Goal: Transaction & Acquisition: Book appointment/travel/reservation

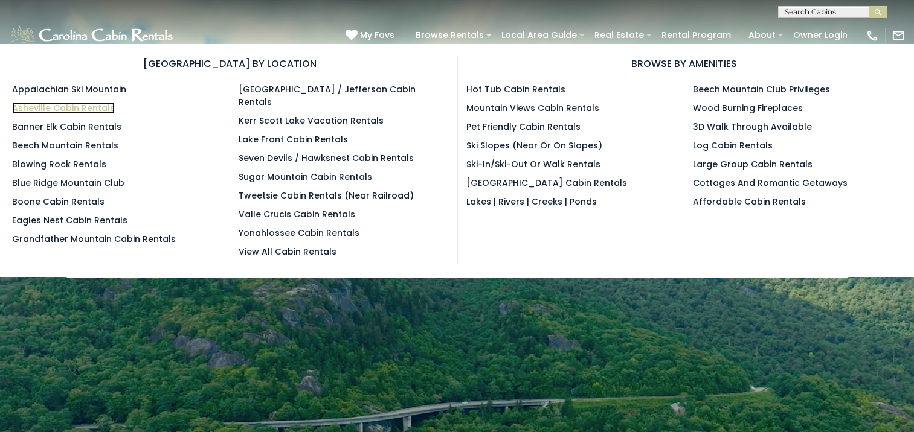
click at [77, 104] on link "Asheville Cabin Rentals" at bounding box center [63, 108] width 103 height 12
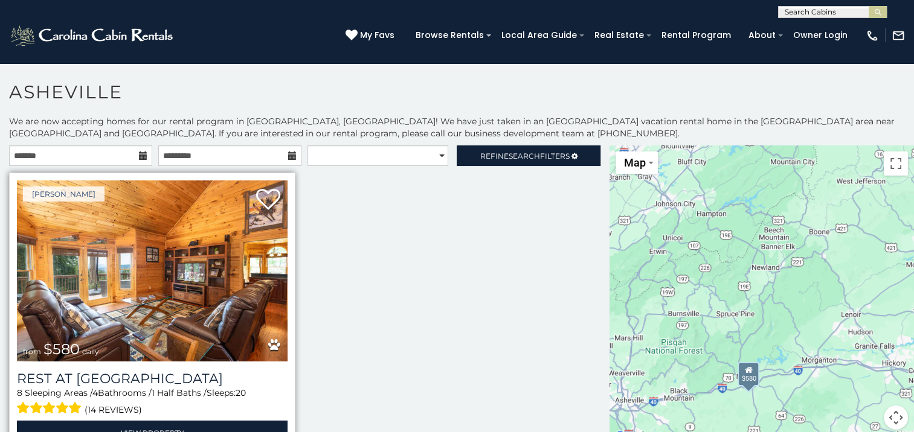
click at [178, 262] on img at bounding box center [152, 271] width 271 height 181
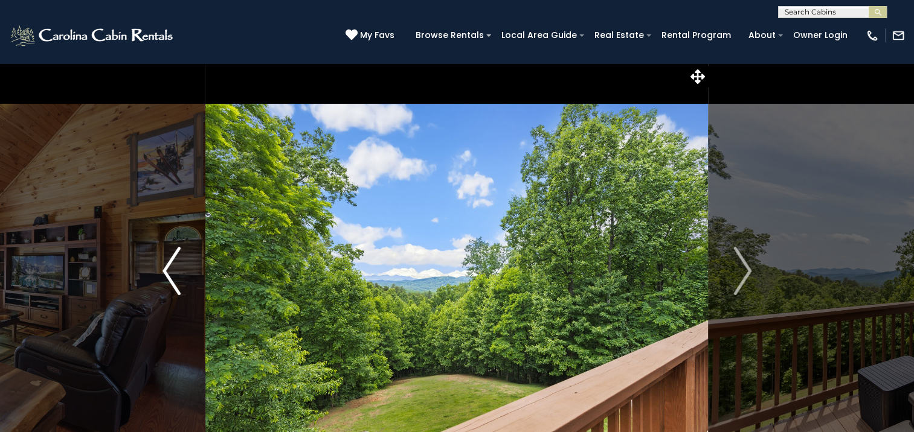
click at [169, 266] on img "Previous" at bounding box center [171, 271] width 18 height 48
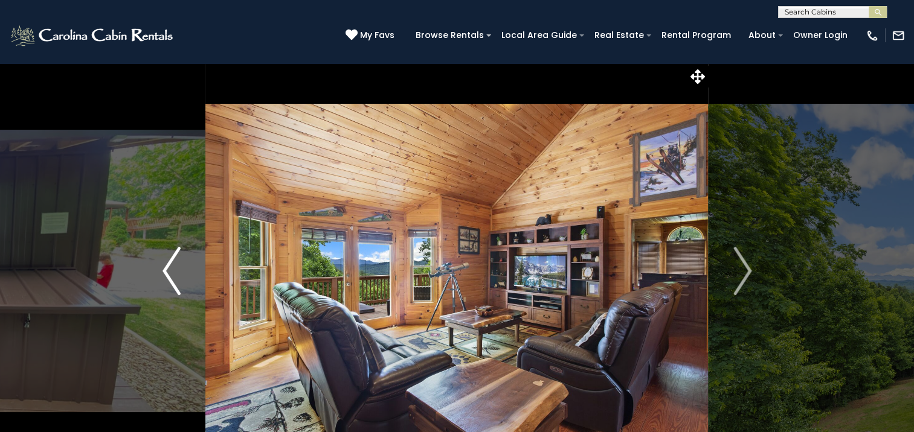
click at [169, 266] on img "Previous" at bounding box center [171, 271] width 18 height 48
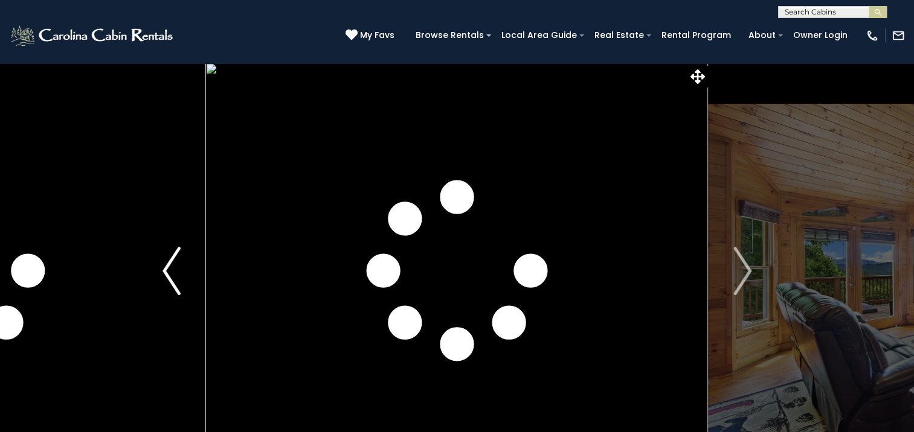
click at [169, 266] on img "Previous" at bounding box center [171, 271] width 18 height 48
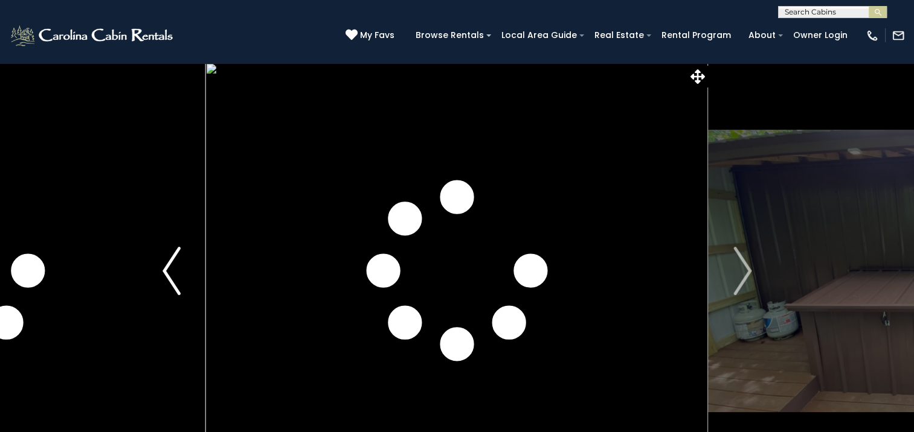
click at [170, 266] on img "Previous" at bounding box center [171, 271] width 18 height 48
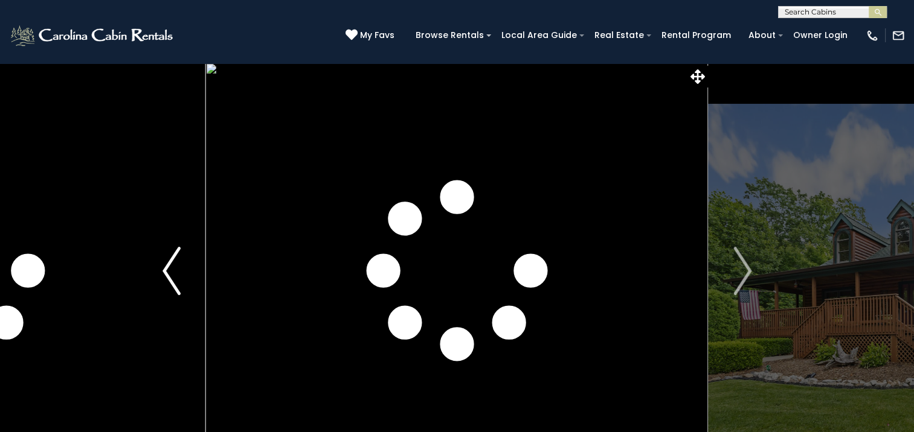
click at [170, 266] on img "Previous" at bounding box center [171, 271] width 18 height 48
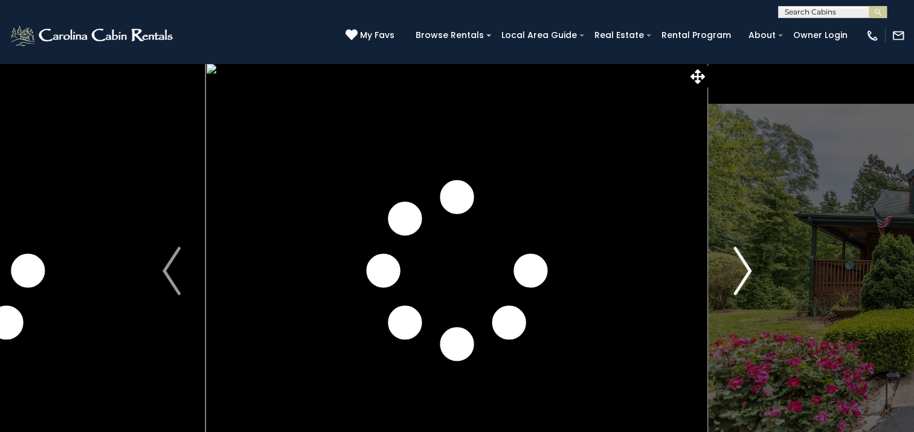
click at [746, 268] on img "Next" at bounding box center [742, 271] width 18 height 48
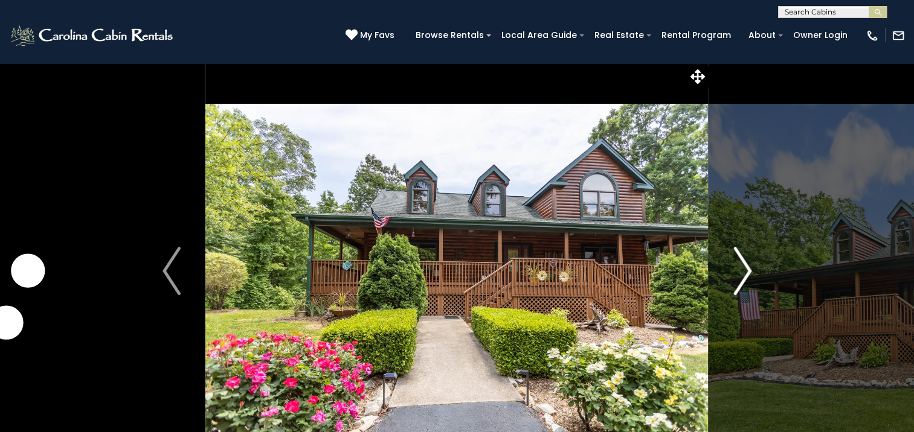
click at [746, 268] on img "Next" at bounding box center [742, 271] width 18 height 48
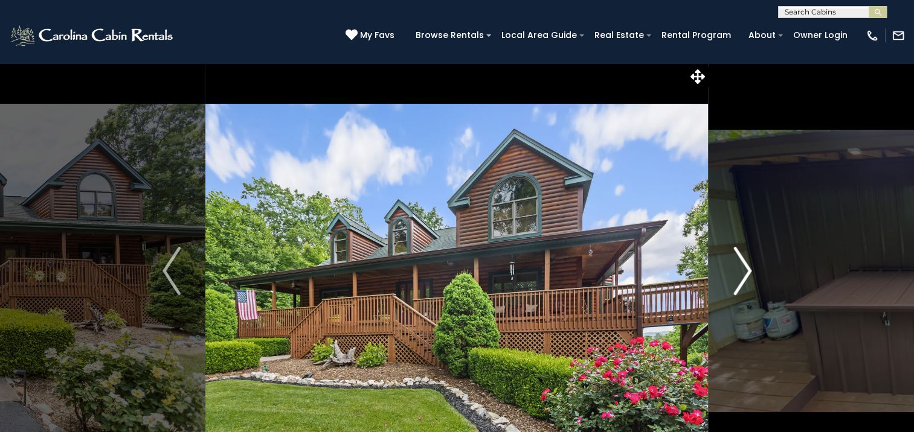
click at [746, 268] on img "Next" at bounding box center [742, 271] width 18 height 48
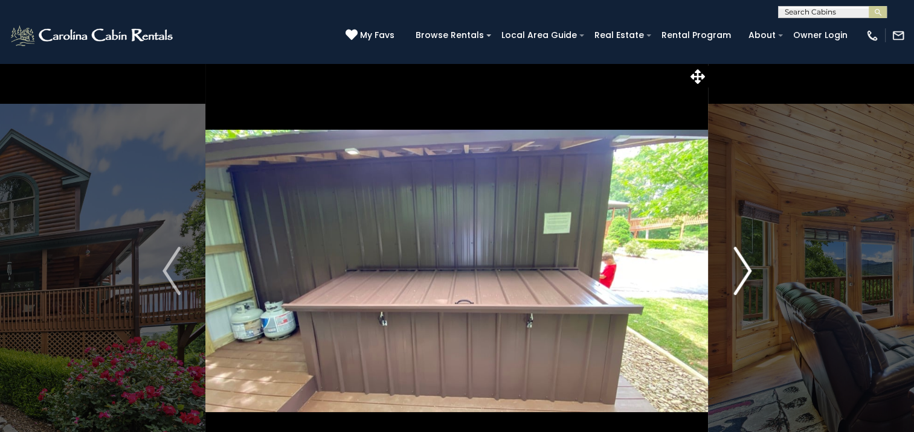
click at [745, 268] on img "Next" at bounding box center [742, 271] width 18 height 48
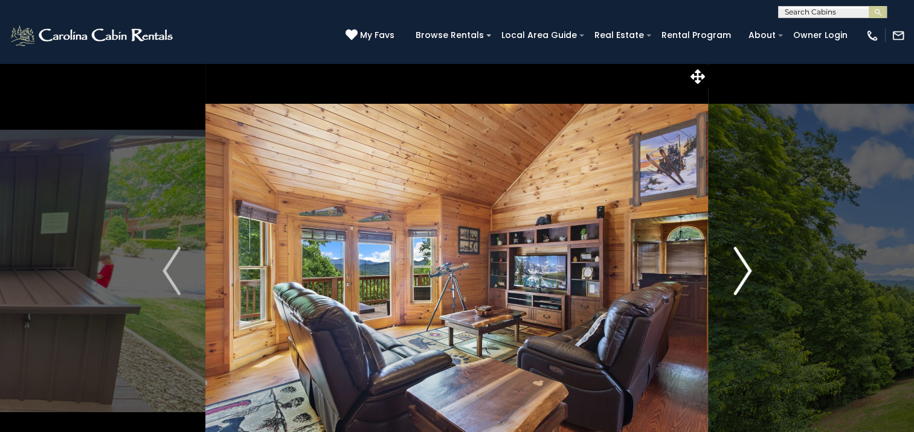
click at [745, 268] on img "Next" at bounding box center [742, 271] width 18 height 48
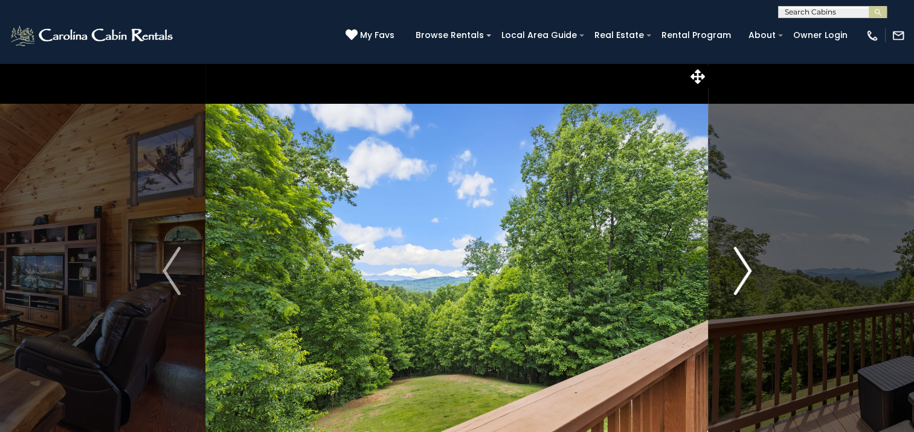
click at [745, 268] on img "Next" at bounding box center [742, 271] width 18 height 48
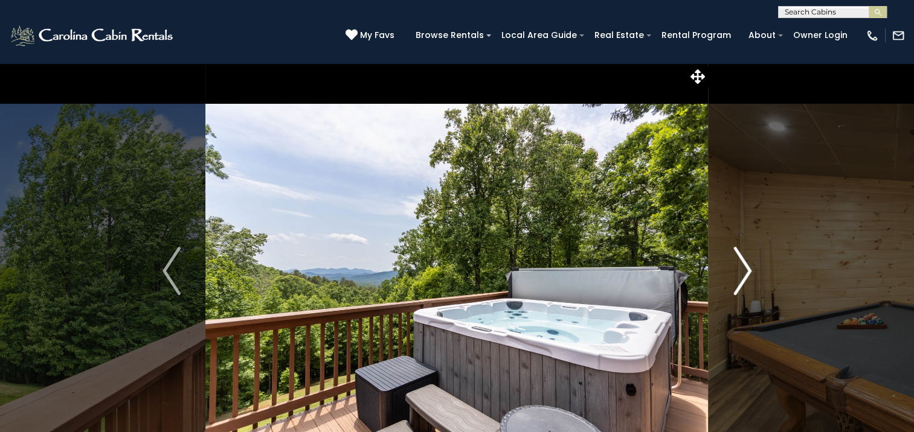
click at [745, 268] on img "Next" at bounding box center [742, 271] width 18 height 48
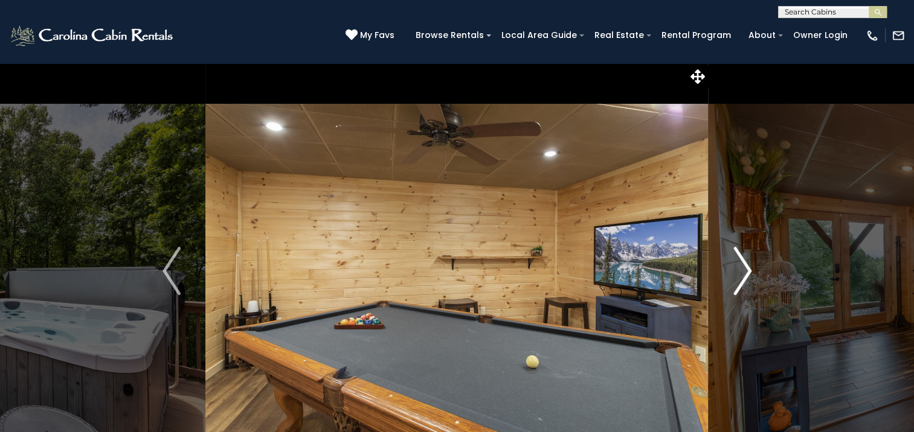
click at [745, 268] on img "Next" at bounding box center [742, 271] width 18 height 48
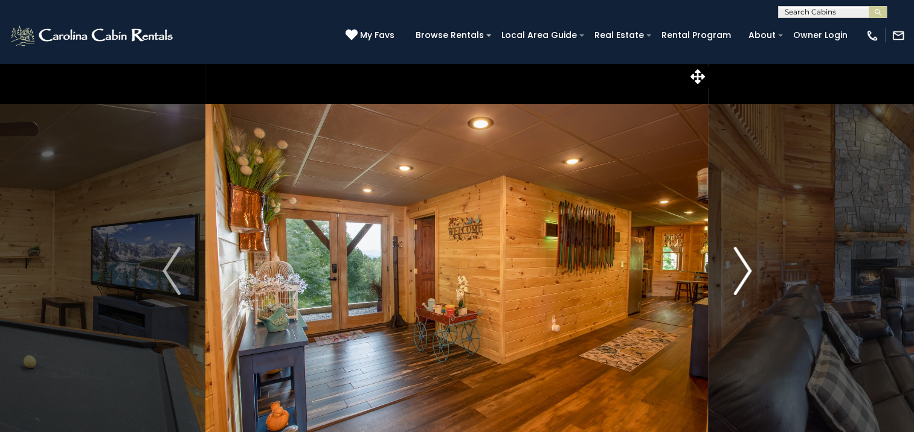
click at [745, 268] on img "Next" at bounding box center [742, 271] width 18 height 48
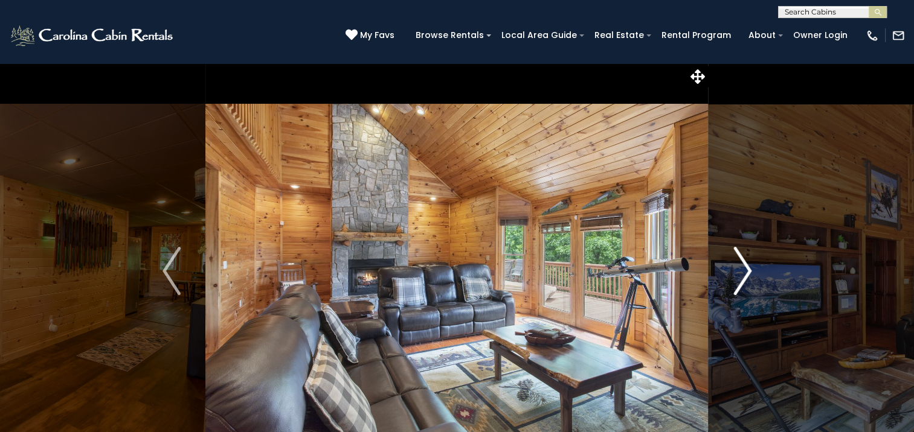
click at [744, 268] on img "Next" at bounding box center [742, 271] width 18 height 48
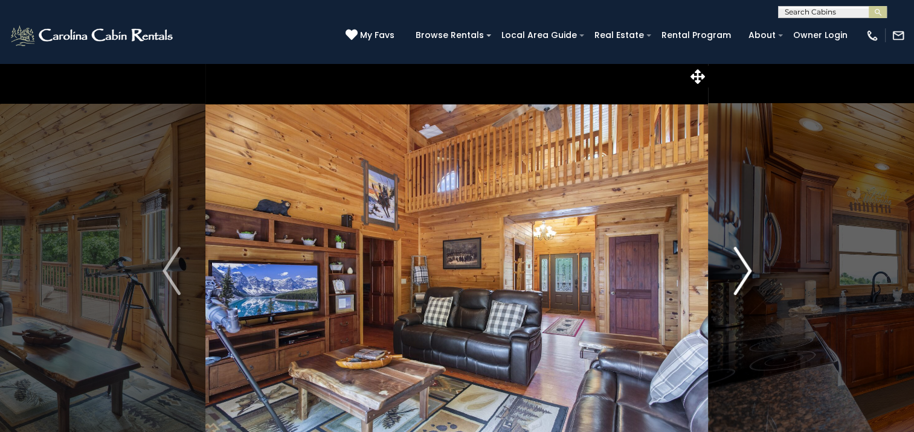
click at [744, 268] on img "Next" at bounding box center [742, 271] width 18 height 48
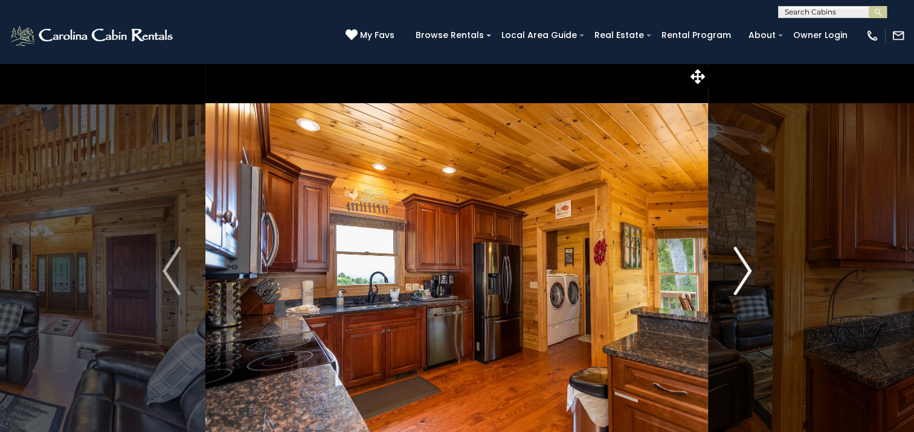
click at [744, 268] on img "Next" at bounding box center [742, 271] width 18 height 48
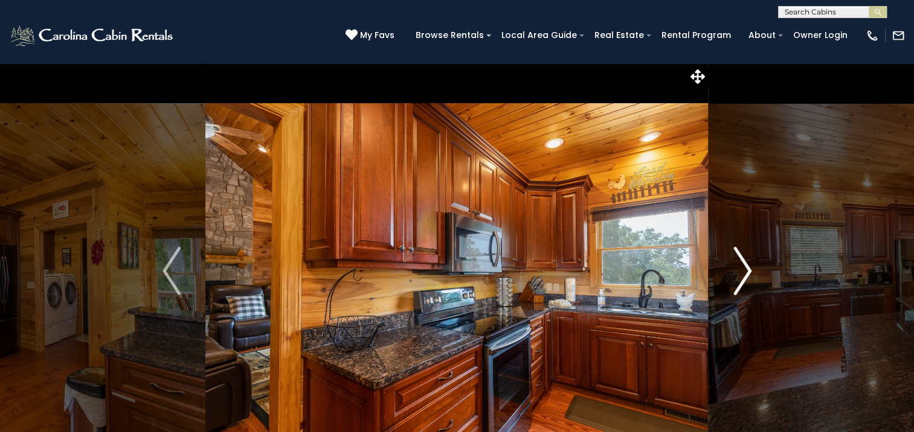
click at [744, 268] on img "Next" at bounding box center [742, 271] width 18 height 48
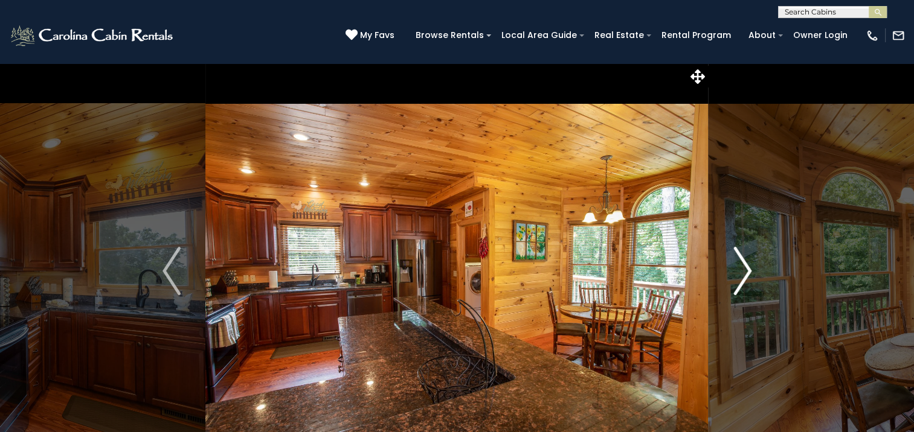
click at [744, 268] on img "Next" at bounding box center [742, 271] width 18 height 48
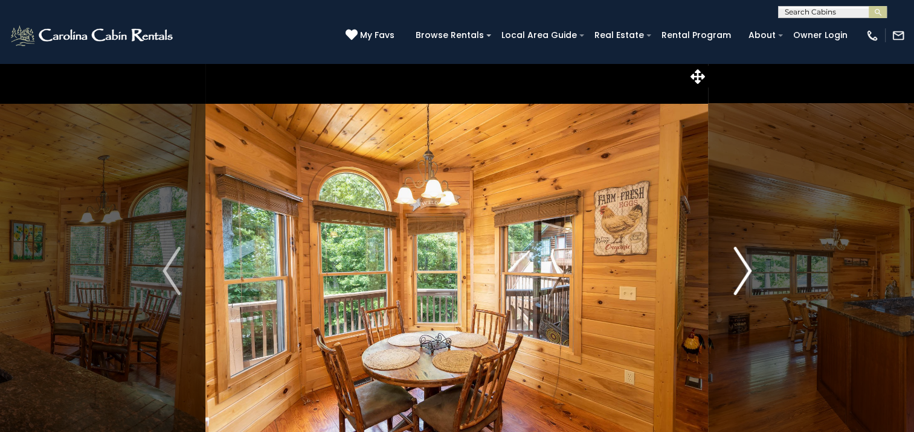
click at [744, 268] on img "Next" at bounding box center [742, 271] width 18 height 48
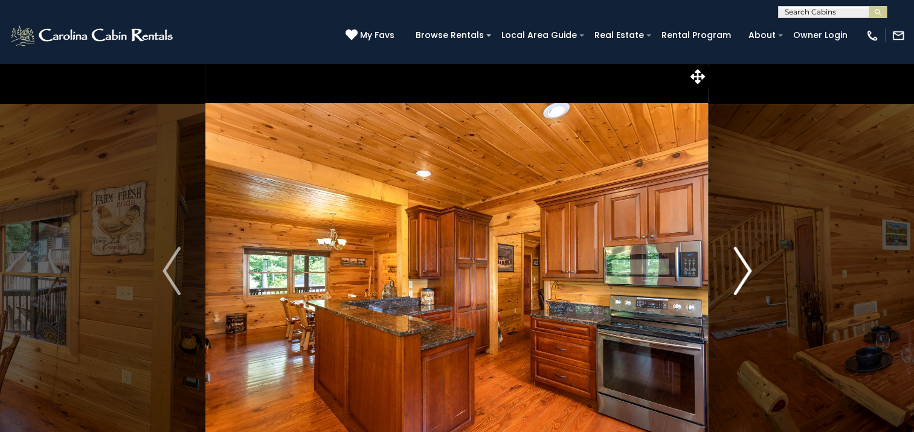
click at [744, 268] on img "Next" at bounding box center [742, 271] width 18 height 48
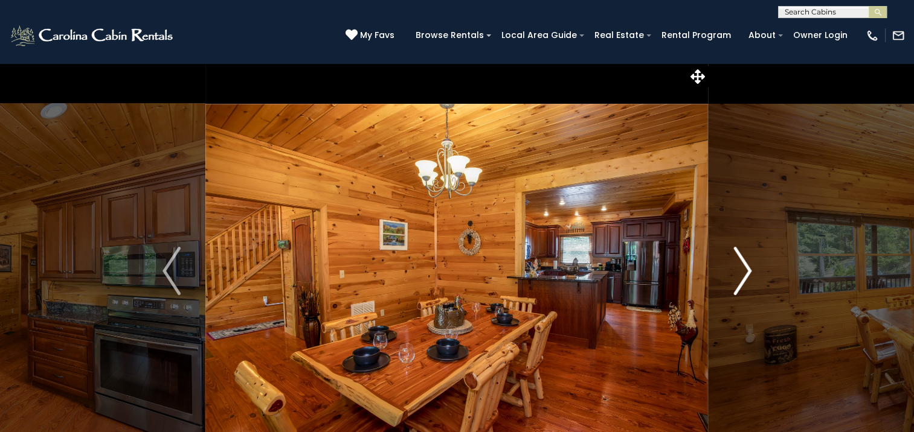
click at [744, 268] on img "Next" at bounding box center [742, 271] width 18 height 48
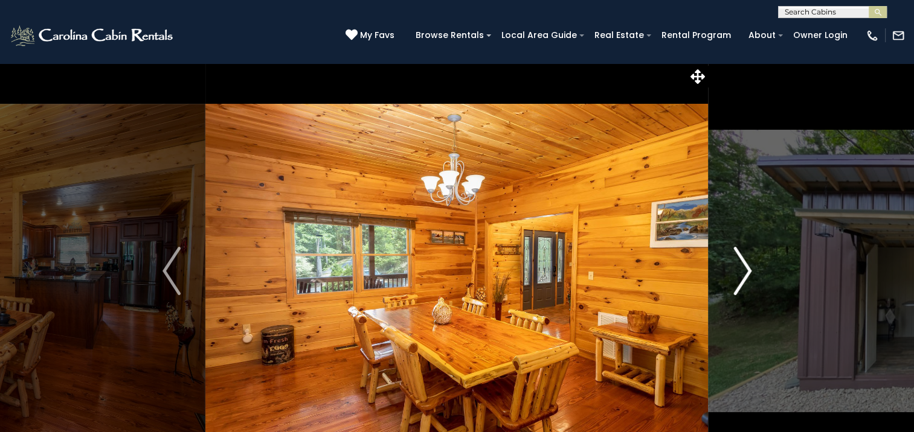
click at [744, 268] on img "Next" at bounding box center [742, 271] width 18 height 48
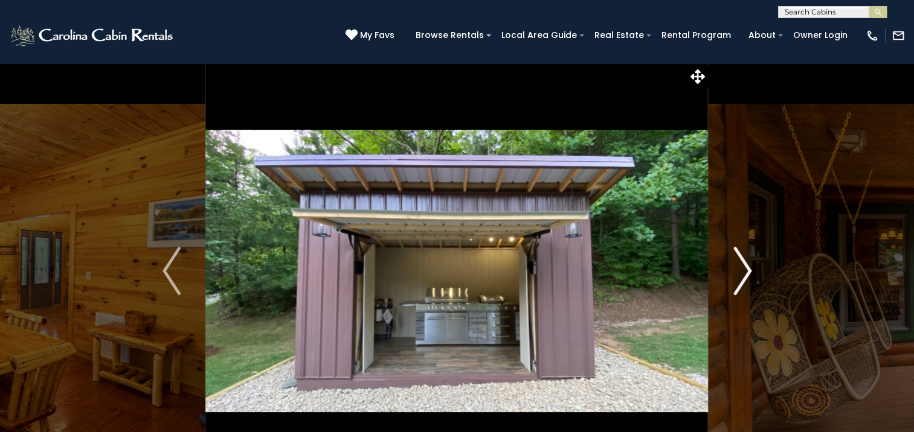
click at [743, 268] on img "Next" at bounding box center [742, 271] width 18 height 48
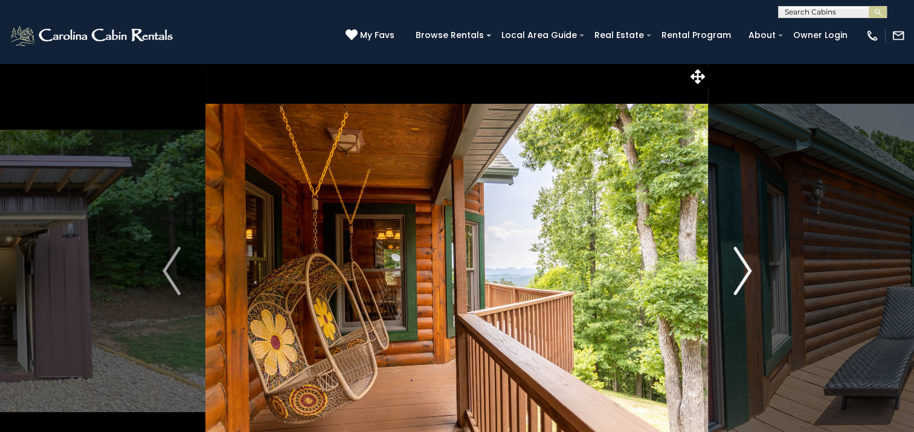
click at [743, 268] on img "Next" at bounding box center [742, 271] width 18 height 48
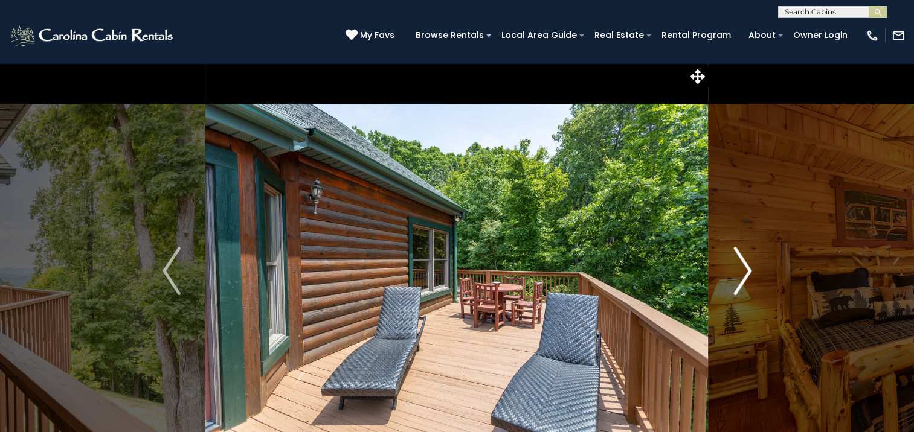
click at [743, 268] on img "Next" at bounding box center [742, 271] width 18 height 48
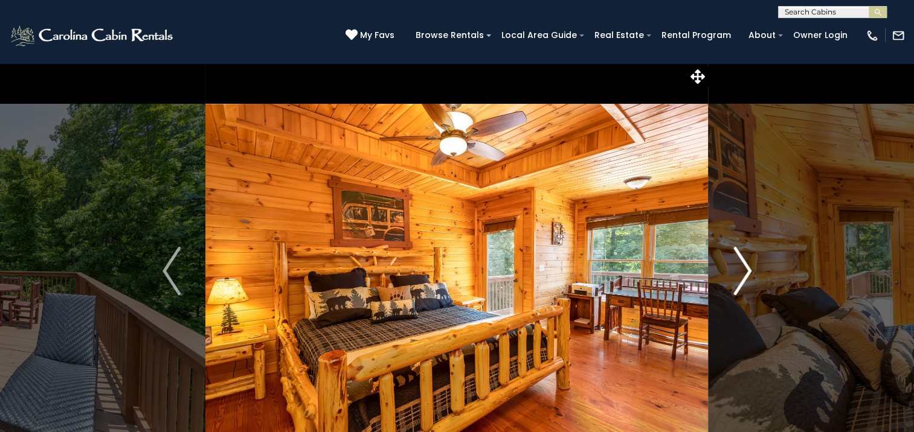
click at [743, 268] on img "Next" at bounding box center [742, 271] width 18 height 48
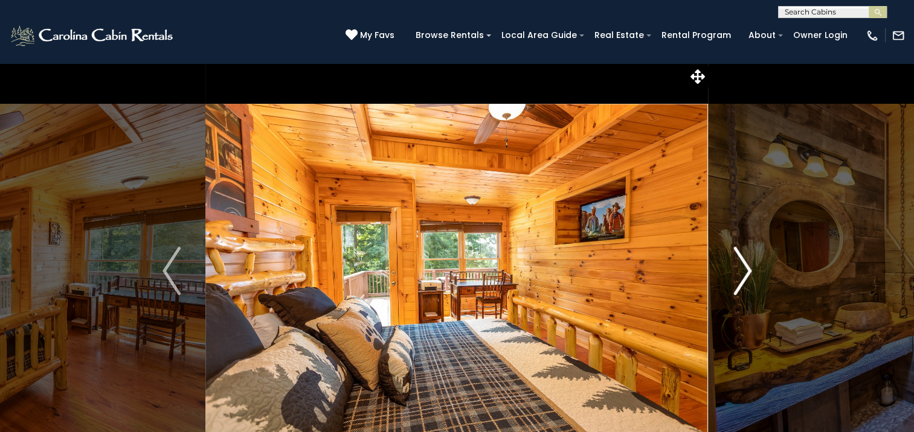
click at [743, 269] on img "Next" at bounding box center [742, 271] width 18 height 48
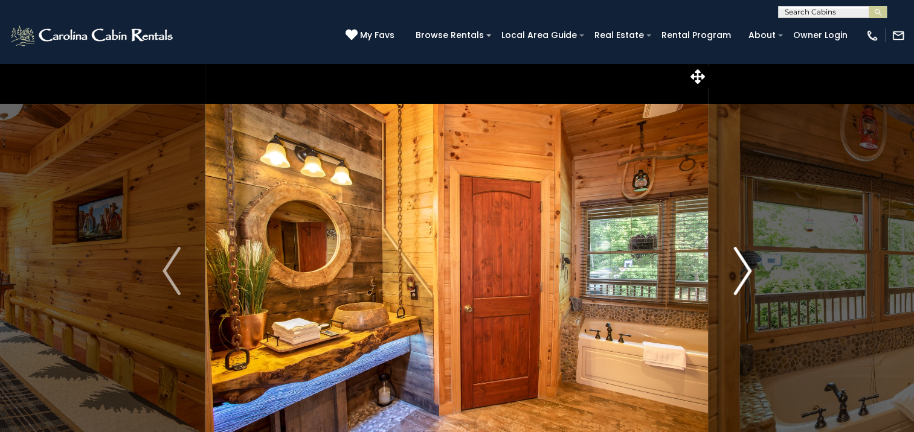
click at [743, 269] on img "Next" at bounding box center [742, 271] width 18 height 48
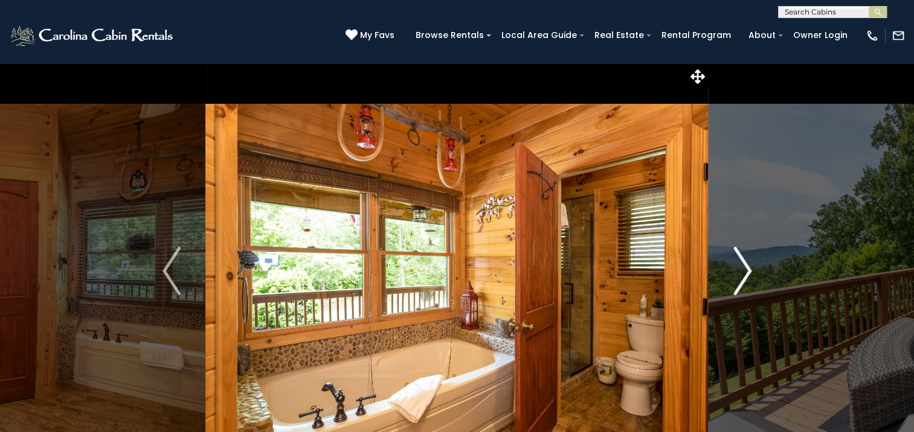
click at [743, 269] on img "Next" at bounding box center [742, 271] width 18 height 48
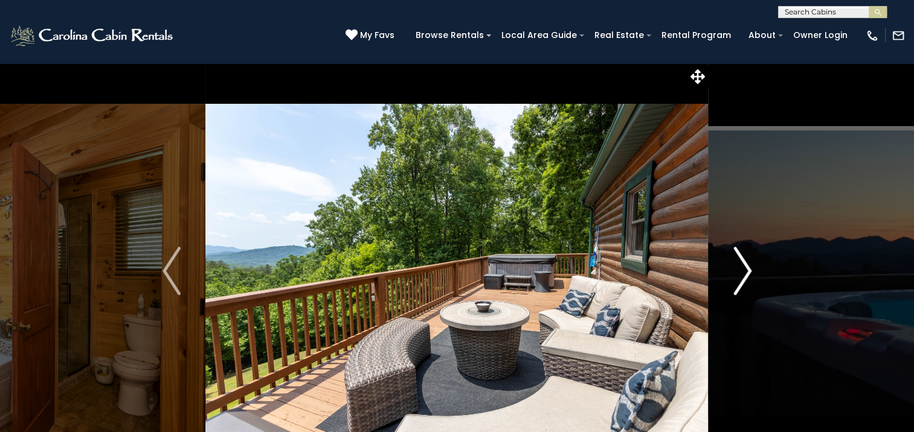
click at [743, 269] on img "Next" at bounding box center [742, 271] width 18 height 48
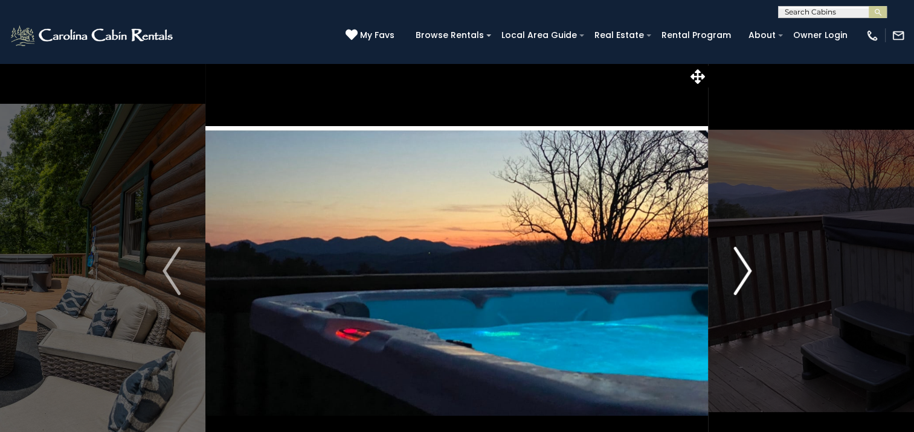
click at [743, 269] on img "Next" at bounding box center [742, 271] width 18 height 48
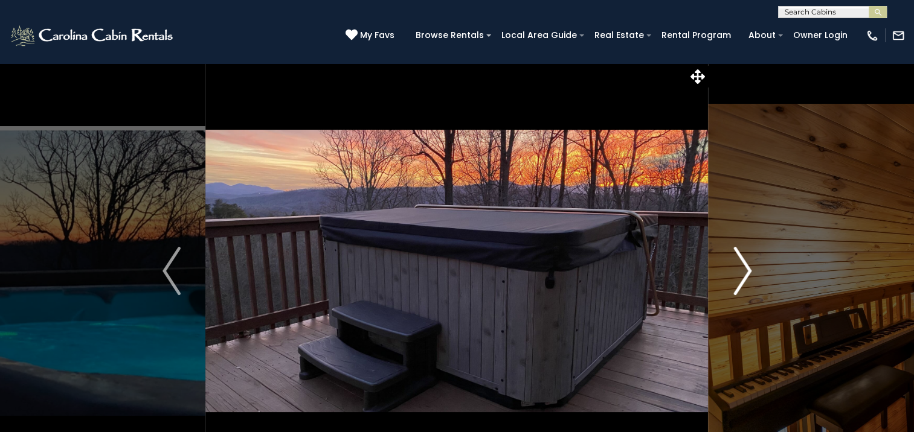
click at [743, 269] on img "Next" at bounding box center [742, 271] width 18 height 48
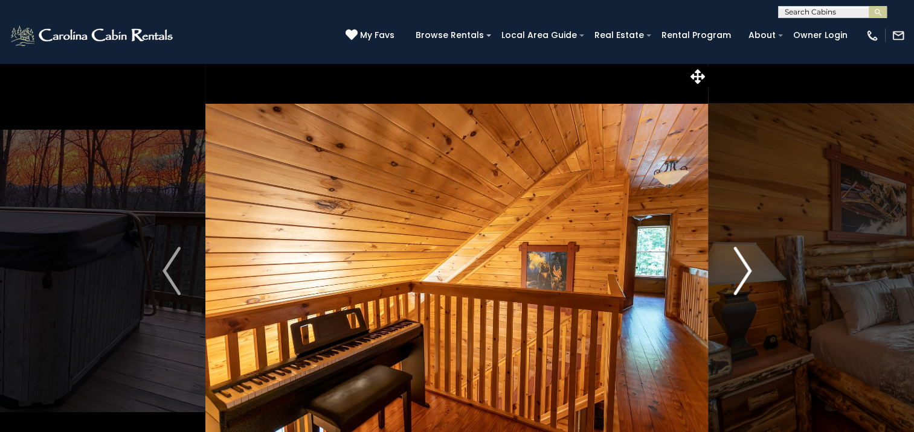
click at [743, 269] on img "Next" at bounding box center [742, 271] width 18 height 48
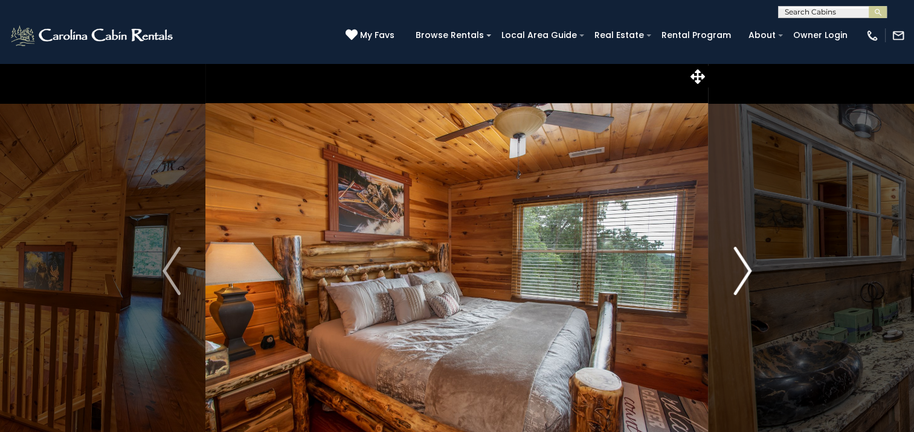
click at [743, 269] on img "Next" at bounding box center [742, 271] width 18 height 48
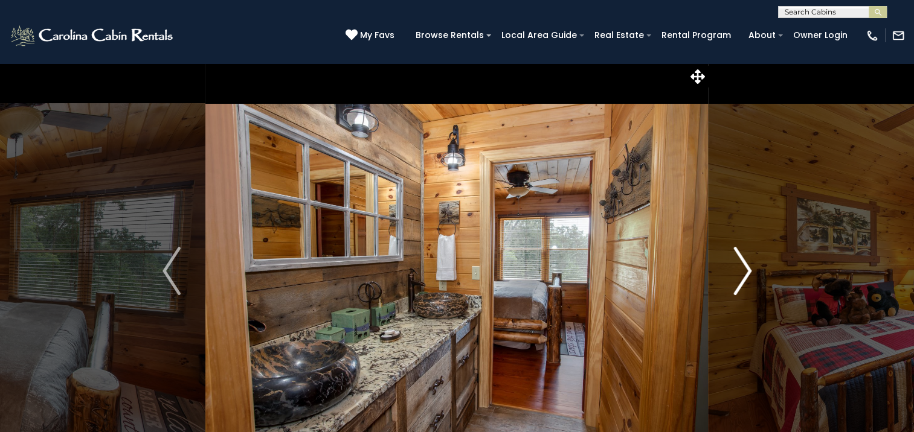
click at [743, 269] on img "Next" at bounding box center [742, 271] width 18 height 48
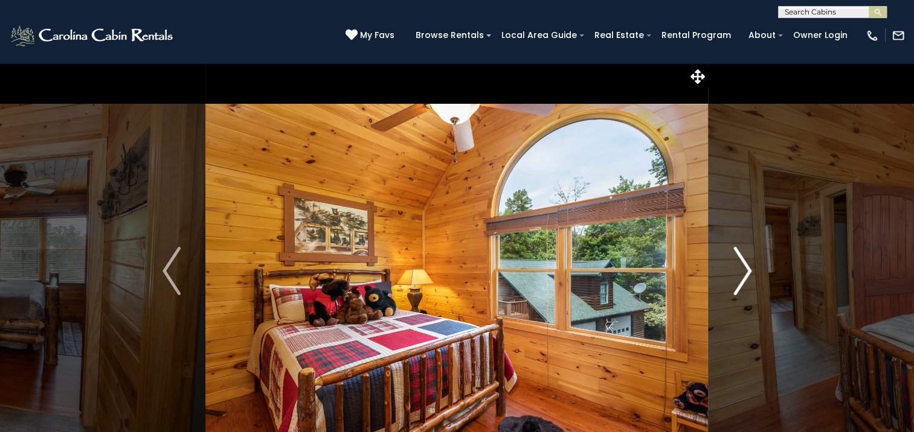
click at [743, 269] on img "Next" at bounding box center [742, 271] width 18 height 48
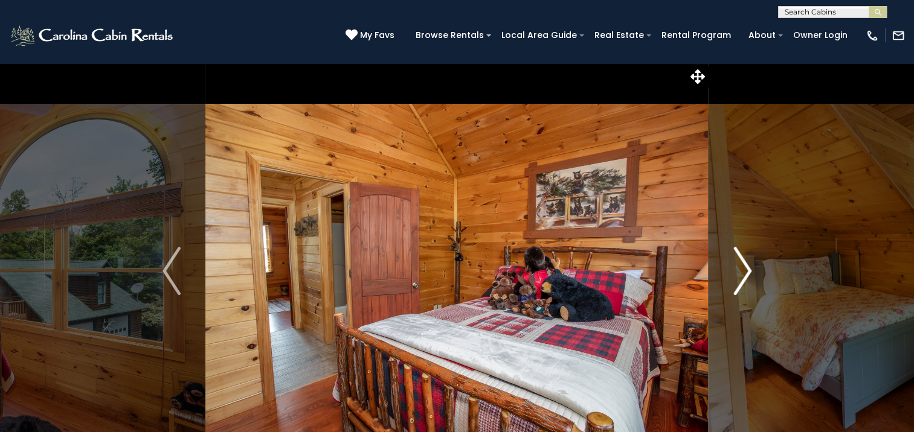
click at [743, 269] on img "Next" at bounding box center [742, 271] width 18 height 48
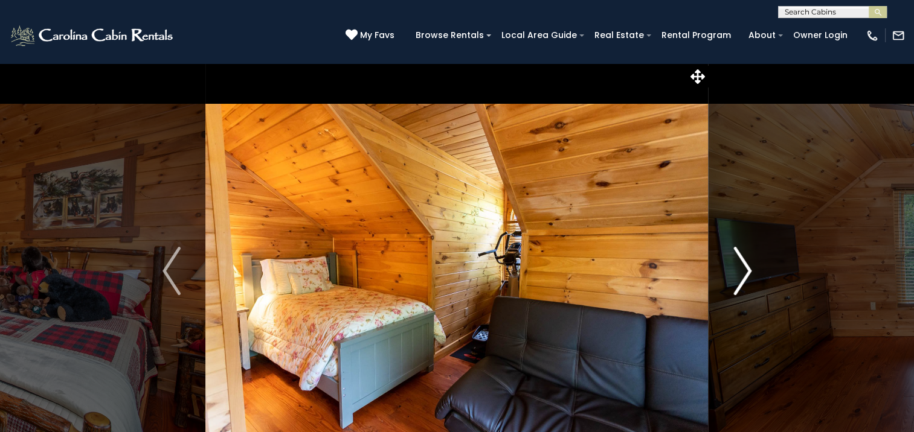
click at [743, 269] on img "Next" at bounding box center [742, 271] width 18 height 48
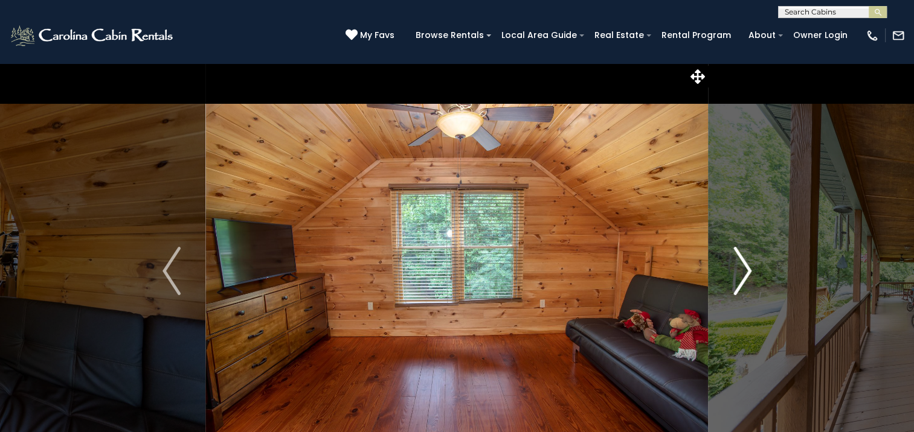
click at [743, 269] on img "Next" at bounding box center [742, 271] width 18 height 48
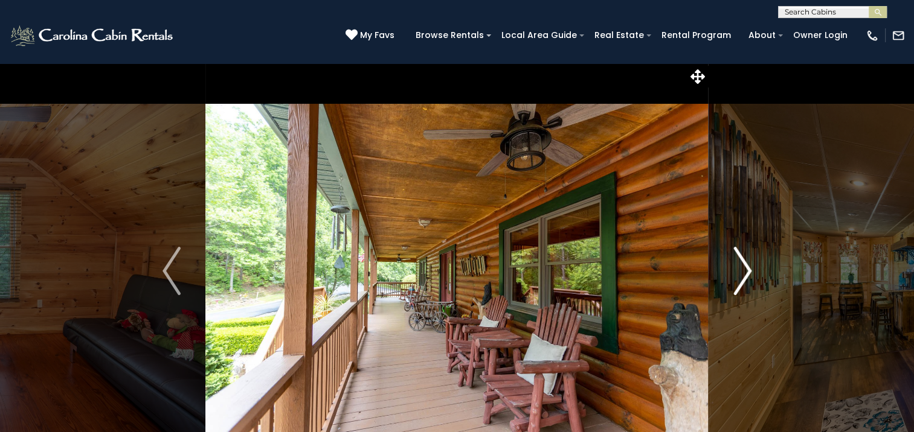
click at [742, 269] on img "Next" at bounding box center [742, 271] width 18 height 48
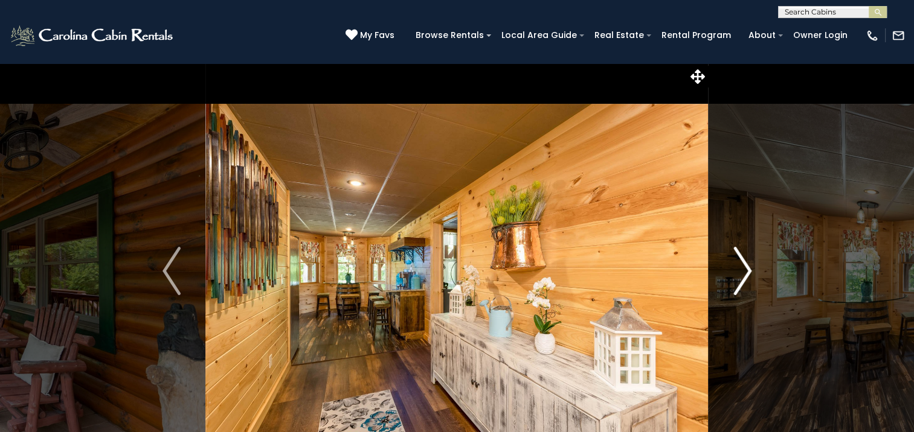
click at [742, 269] on img "Next" at bounding box center [742, 271] width 18 height 48
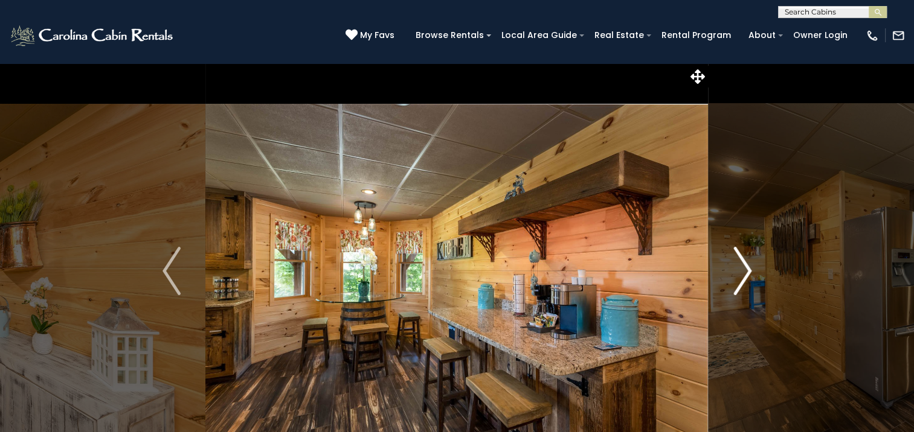
click at [742, 269] on img "Next" at bounding box center [742, 271] width 18 height 48
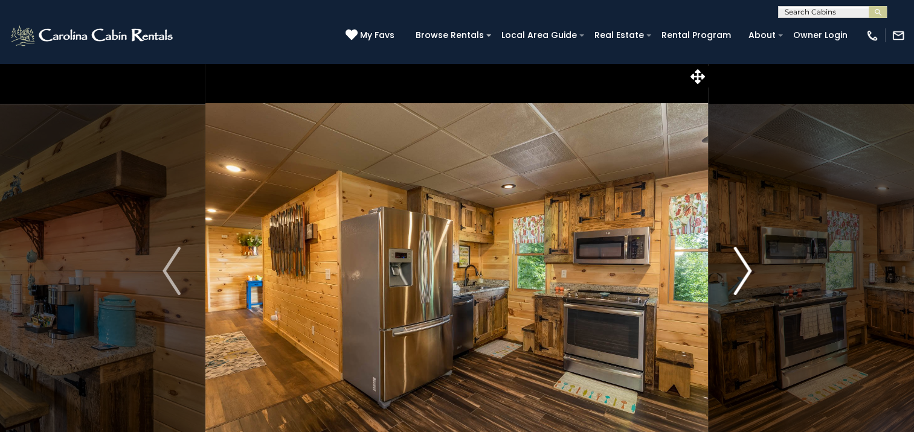
click at [742, 269] on img "Next" at bounding box center [742, 271] width 18 height 48
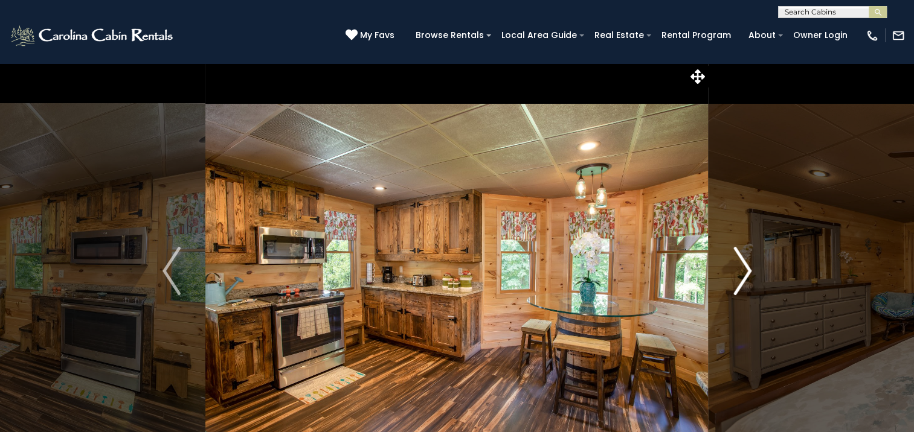
click at [742, 269] on img "Next" at bounding box center [742, 271] width 18 height 48
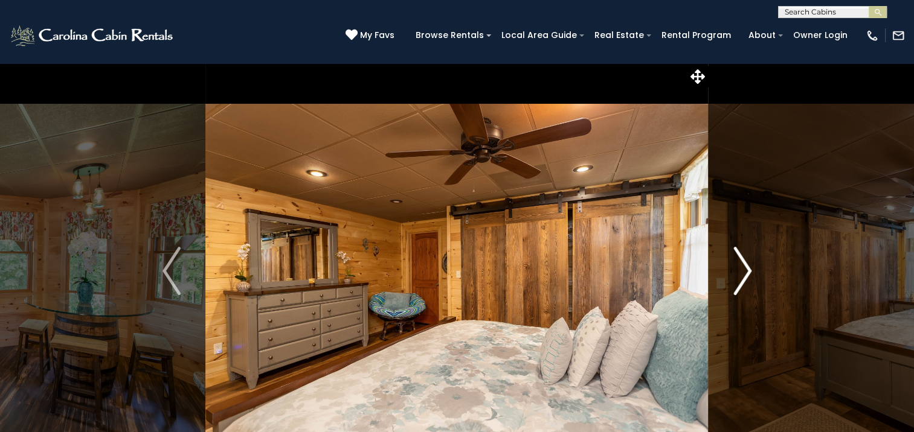
click at [742, 269] on img "Next" at bounding box center [742, 271] width 18 height 48
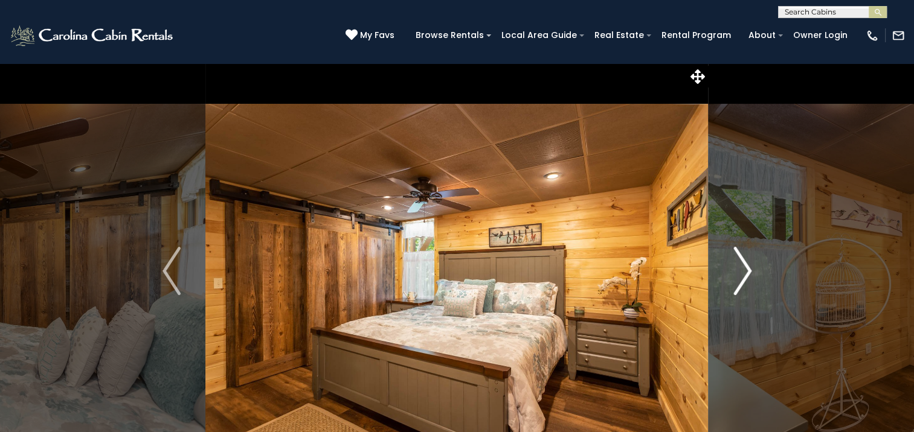
click at [742, 269] on img "Next" at bounding box center [742, 271] width 18 height 48
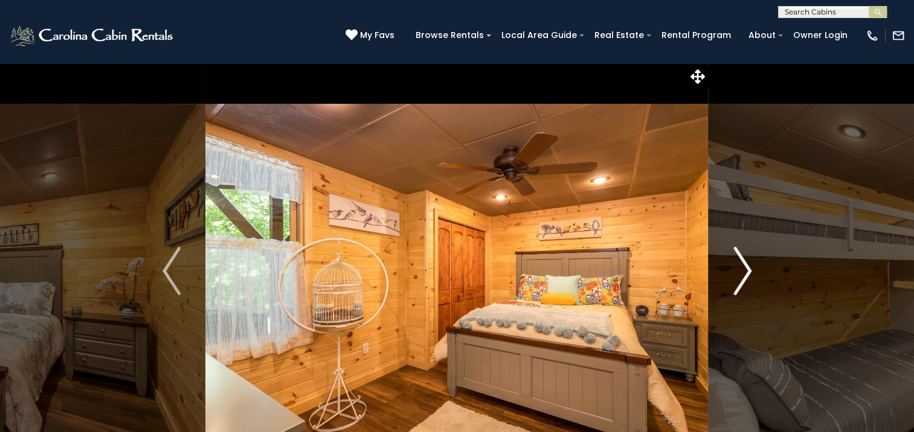
click at [742, 269] on img "Next" at bounding box center [742, 271] width 18 height 48
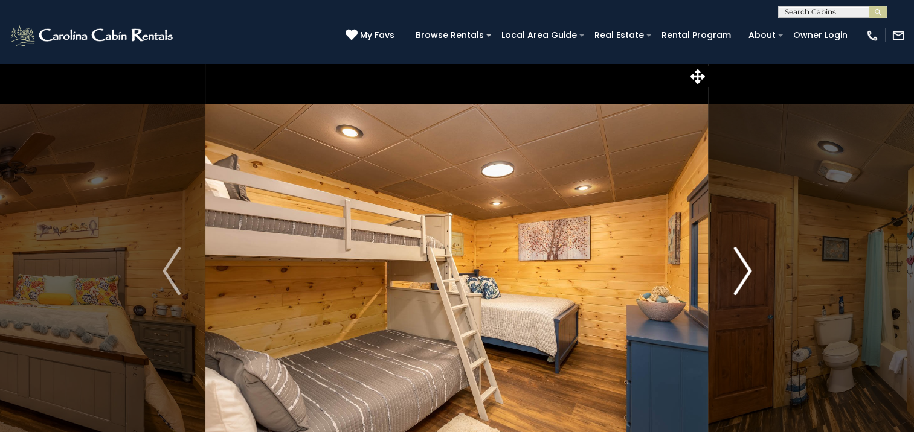
click at [742, 269] on img "Next" at bounding box center [742, 271] width 18 height 48
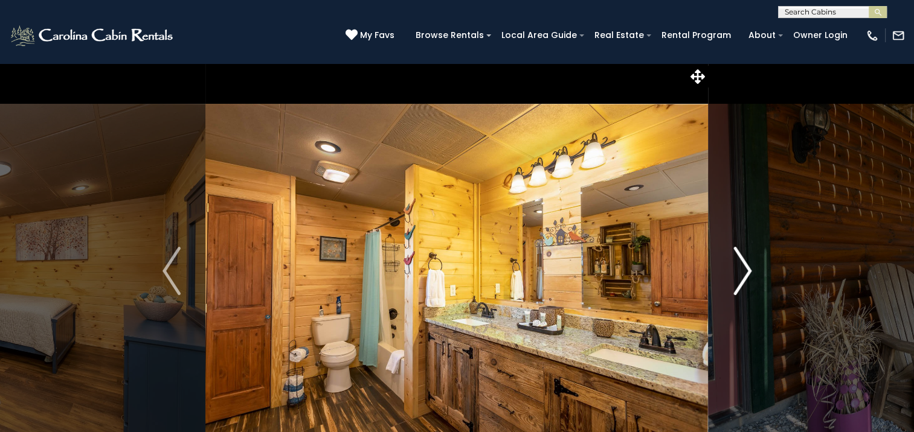
click at [742, 269] on img "Next" at bounding box center [742, 271] width 18 height 48
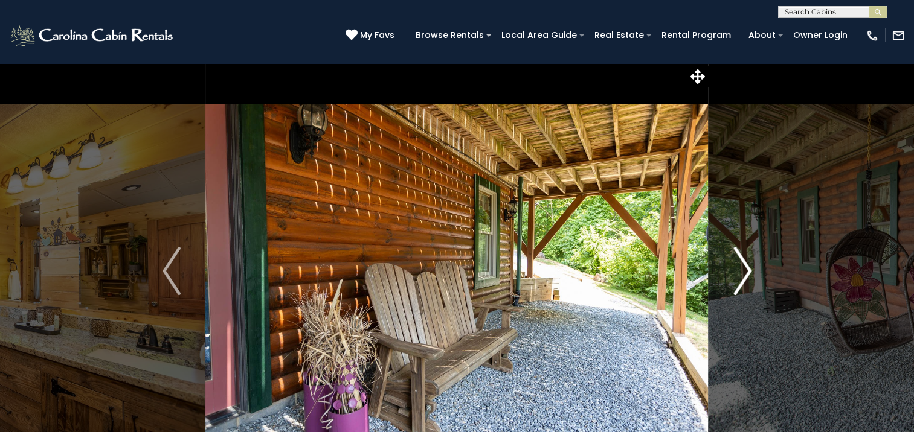
click at [742, 269] on img "Next" at bounding box center [742, 271] width 18 height 48
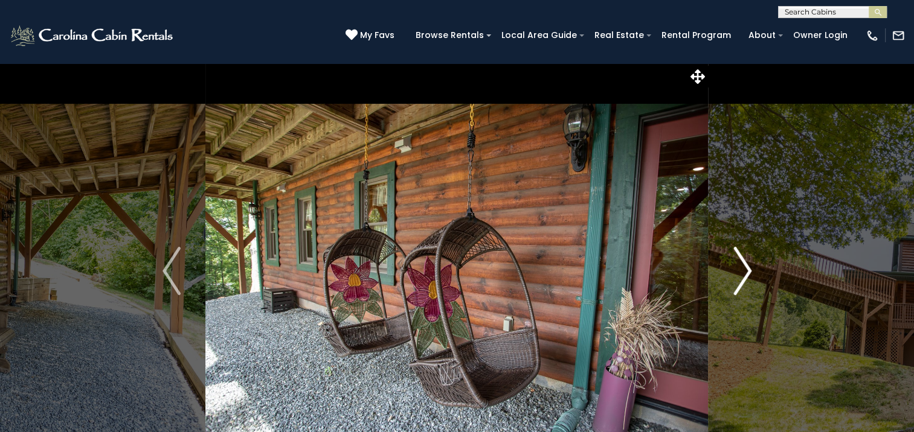
click at [742, 269] on img "Next" at bounding box center [742, 271] width 18 height 48
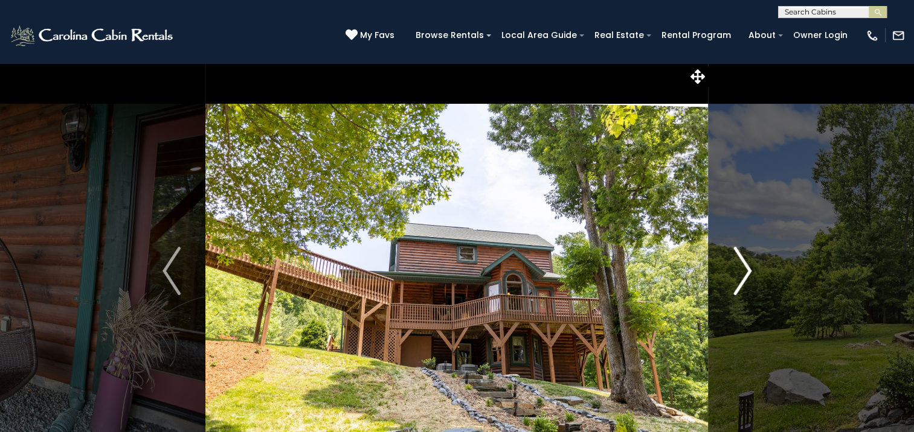
click at [742, 269] on img "Next" at bounding box center [742, 271] width 18 height 48
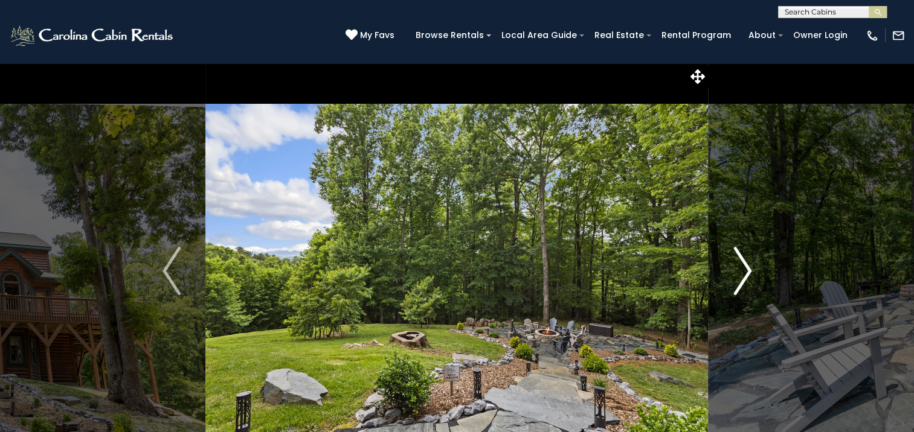
click at [742, 269] on img "Next" at bounding box center [742, 271] width 18 height 48
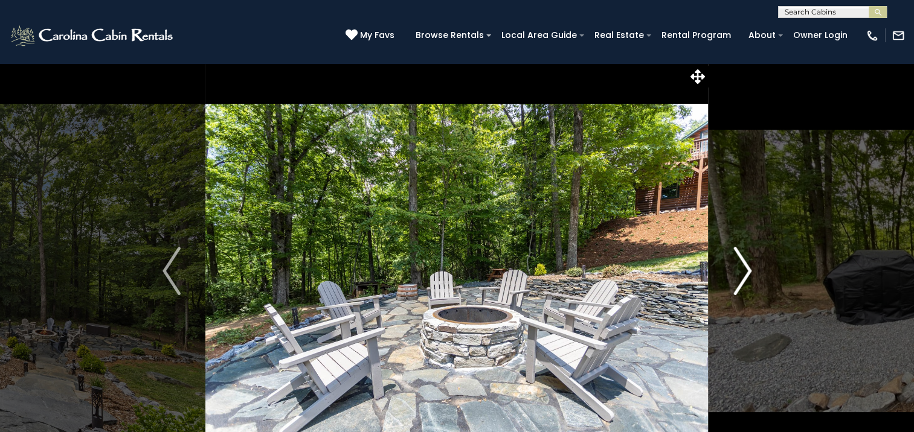
click at [742, 269] on img "Next" at bounding box center [742, 271] width 18 height 48
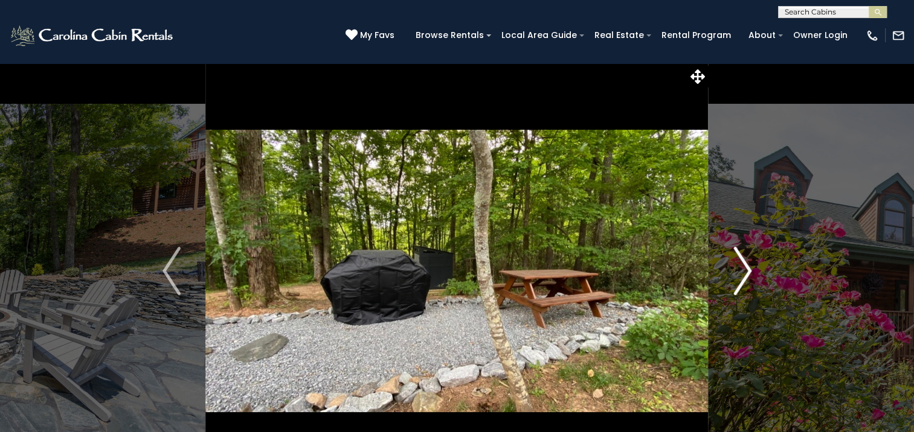
click at [741, 271] on img "Next" at bounding box center [742, 271] width 18 height 48
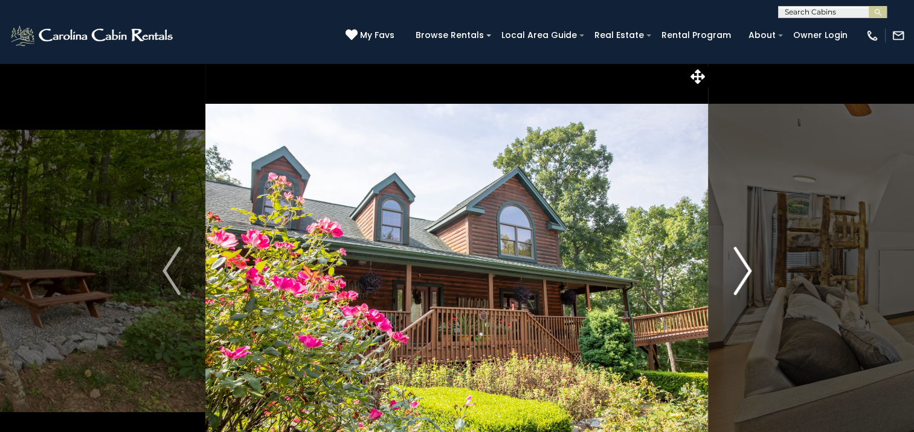
click at [741, 271] on img "Next" at bounding box center [742, 271] width 18 height 48
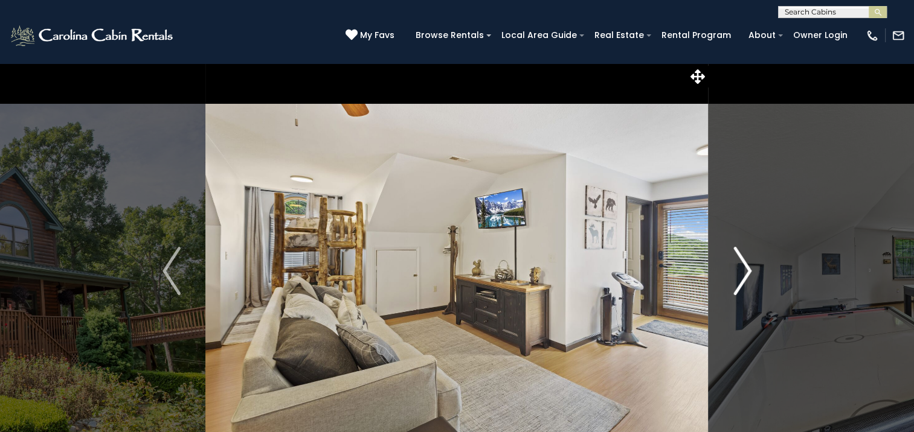
click at [741, 271] on img "Next" at bounding box center [742, 271] width 18 height 48
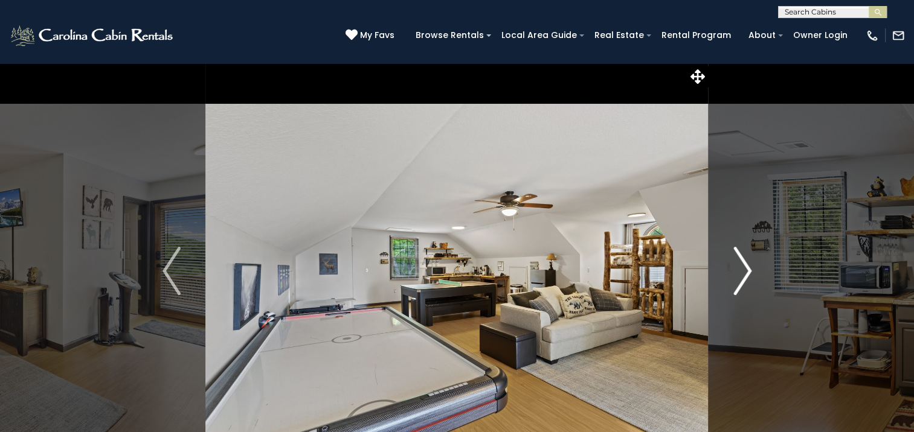
click at [741, 271] on img "Next" at bounding box center [742, 271] width 18 height 48
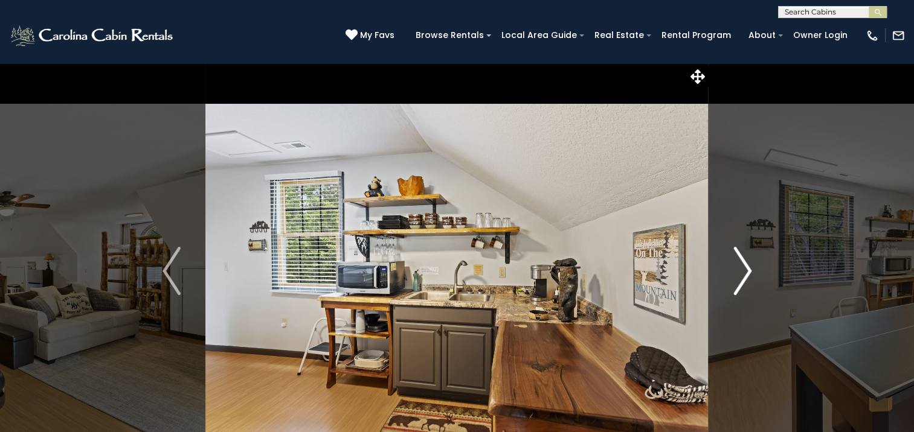
click at [741, 271] on img "Next" at bounding box center [742, 271] width 18 height 48
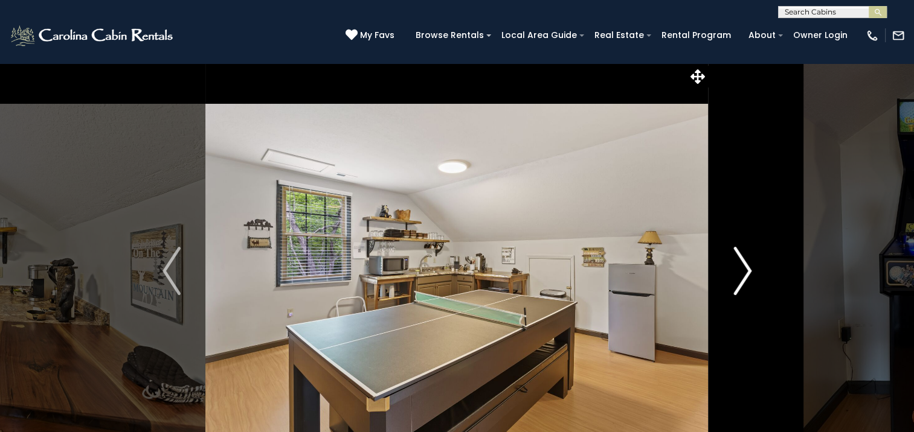
click at [741, 271] on img "Next" at bounding box center [742, 271] width 18 height 48
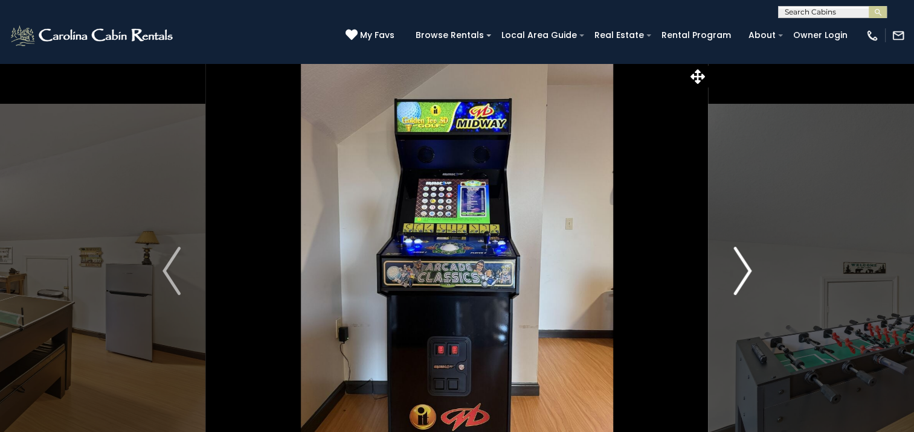
click at [741, 271] on img "Next" at bounding box center [742, 271] width 18 height 48
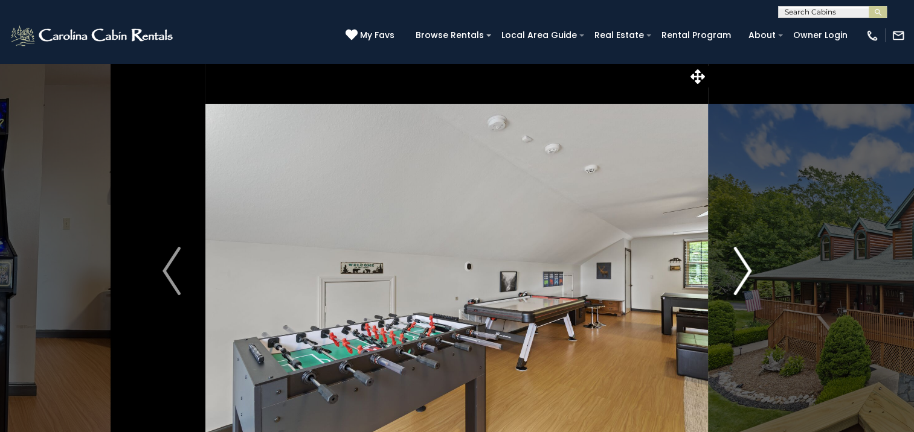
click at [740, 271] on img "Next" at bounding box center [742, 271] width 18 height 48
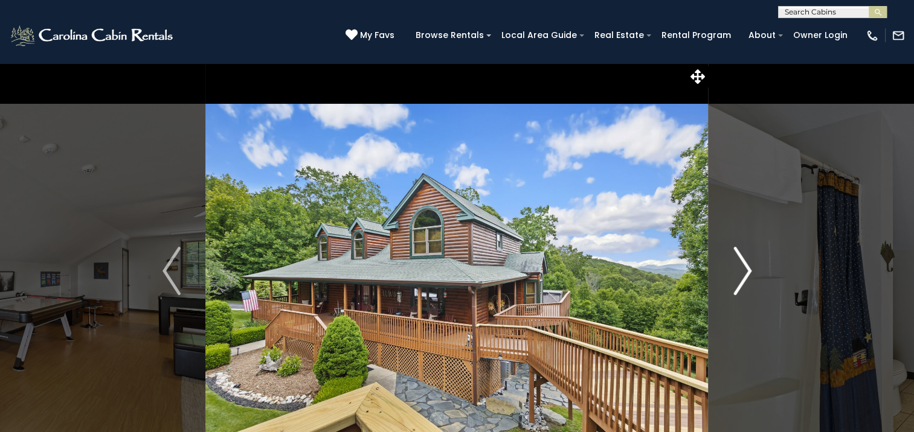
click at [740, 271] on img "Next" at bounding box center [742, 271] width 18 height 48
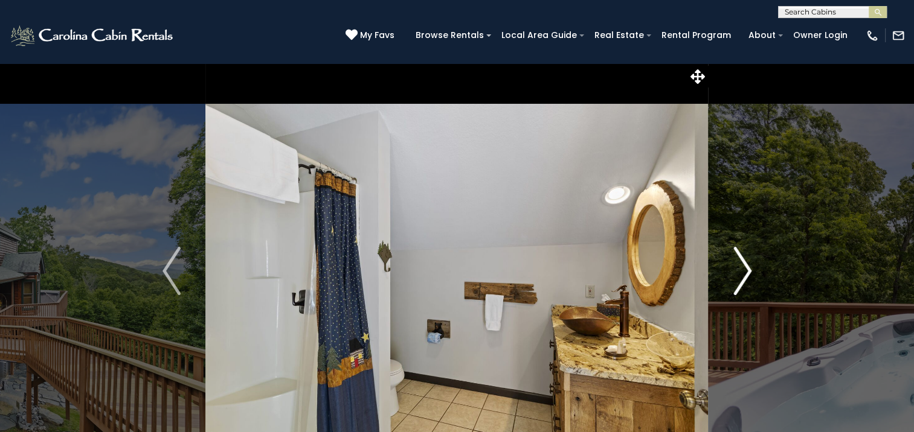
click at [740, 271] on img "Next" at bounding box center [742, 271] width 18 height 48
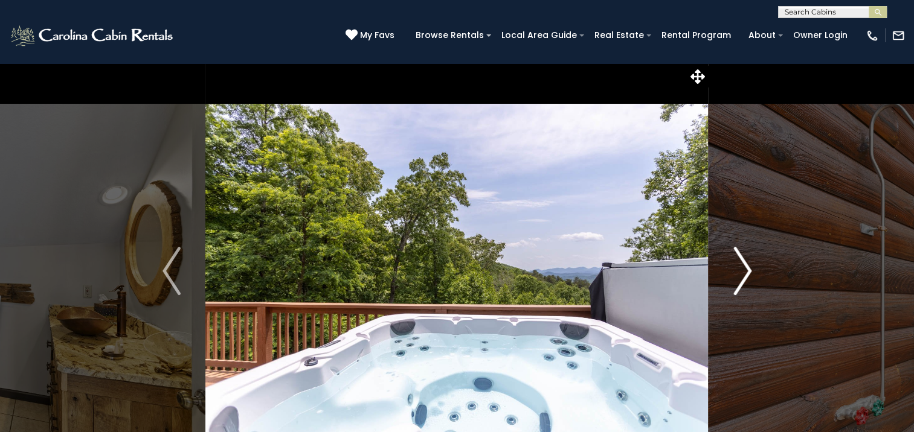
click at [740, 271] on img "Next" at bounding box center [742, 271] width 18 height 48
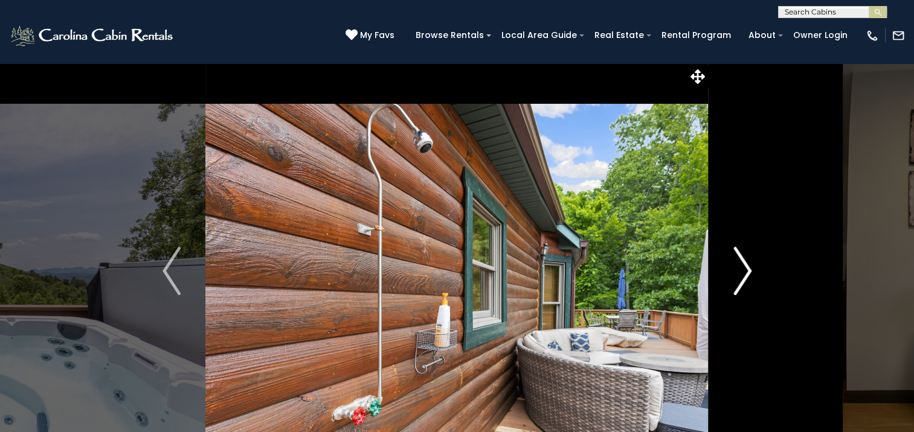
click at [740, 271] on img "Next" at bounding box center [742, 271] width 18 height 48
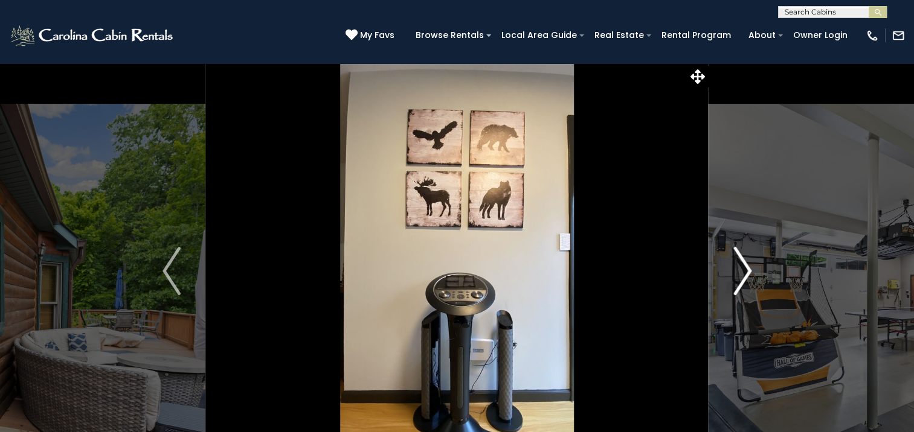
click at [740, 272] on img "Next" at bounding box center [742, 271] width 18 height 48
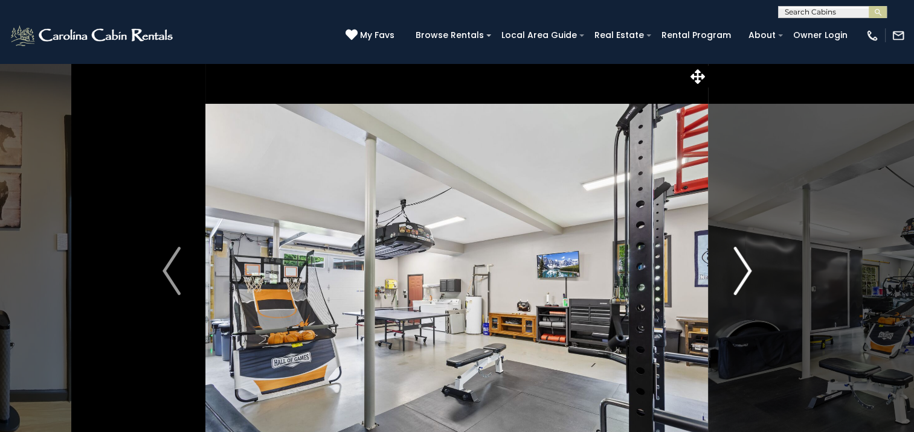
click at [740, 272] on img "Next" at bounding box center [742, 271] width 18 height 48
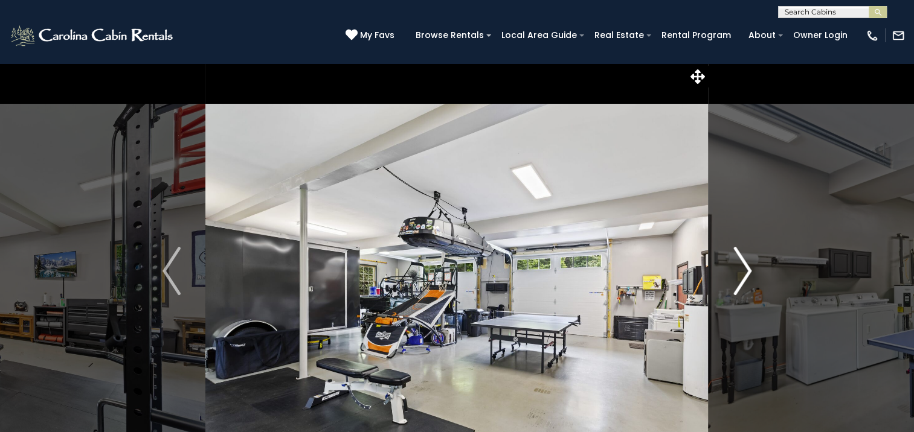
click at [740, 272] on img "Next" at bounding box center [742, 271] width 18 height 48
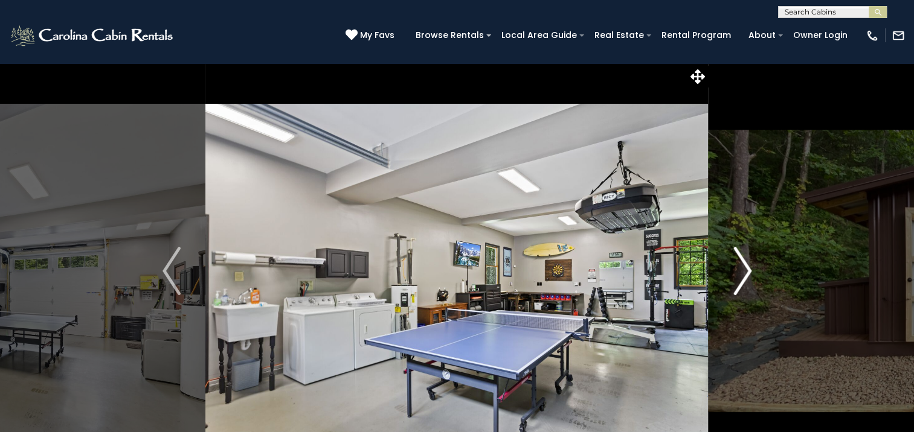
click at [740, 272] on img "Next" at bounding box center [742, 271] width 18 height 48
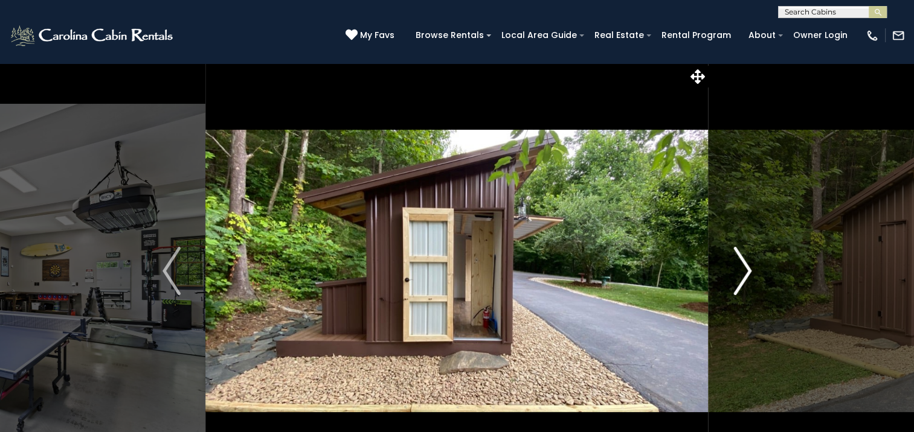
click at [740, 272] on img "Next" at bounding box center [742, 271] width 18 height 48
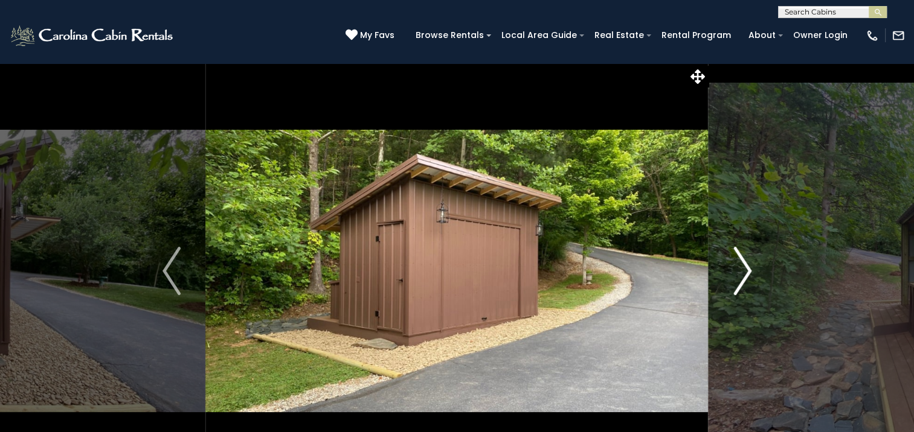
click at [740, 272] on img "Next" at bounding box center [742, 271] width 18 height 48
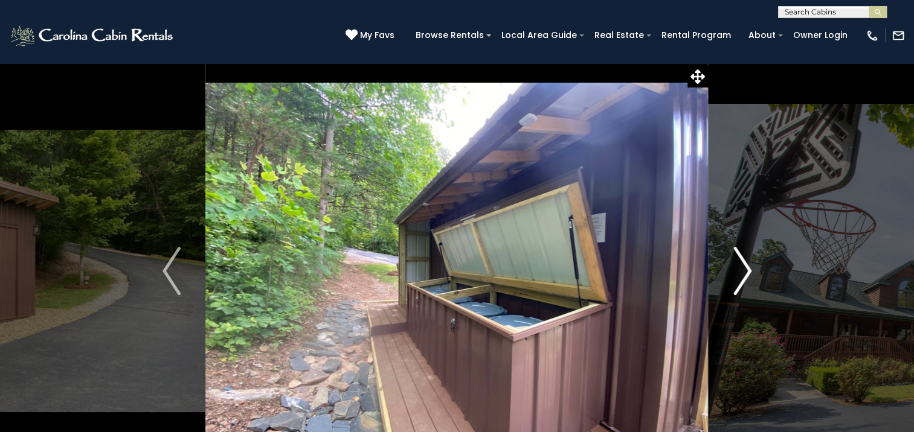
click at [740, 272] on img "Next" at bounding box center [742, 271] width 18 height 48
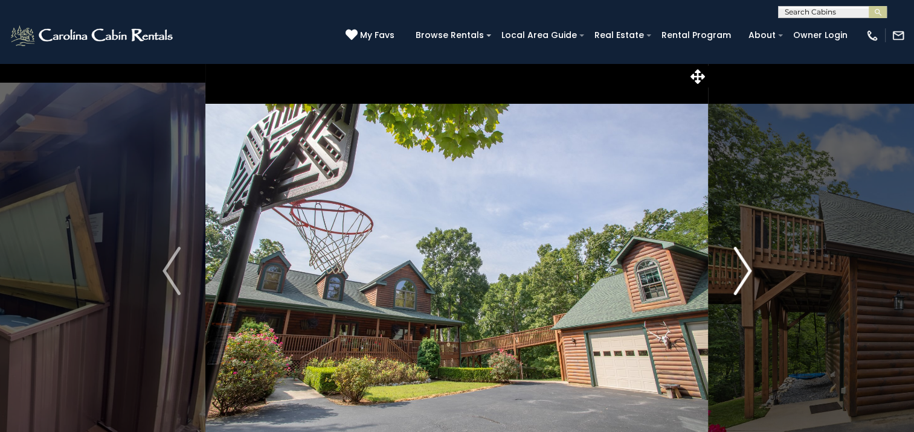
click at [740, 271] on img "Next" at bounding box center [742, 271] width 18 height 48
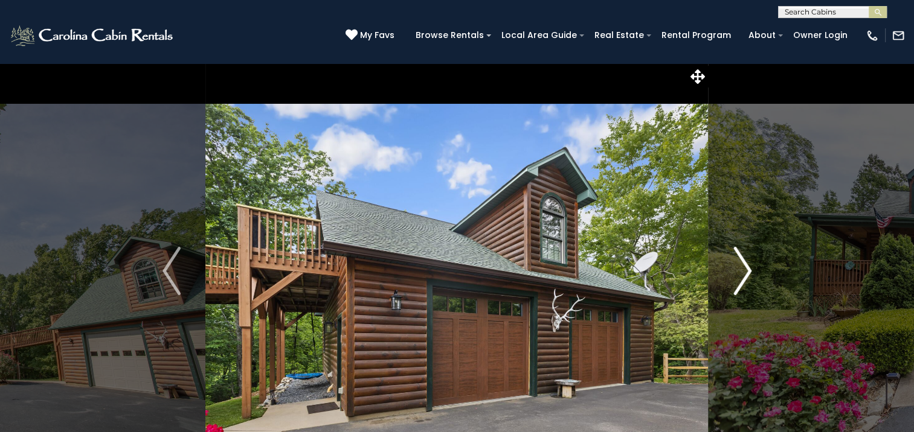
click at [739, 272] on img "Next" at bounding box center [742, 271] width 18 height 48
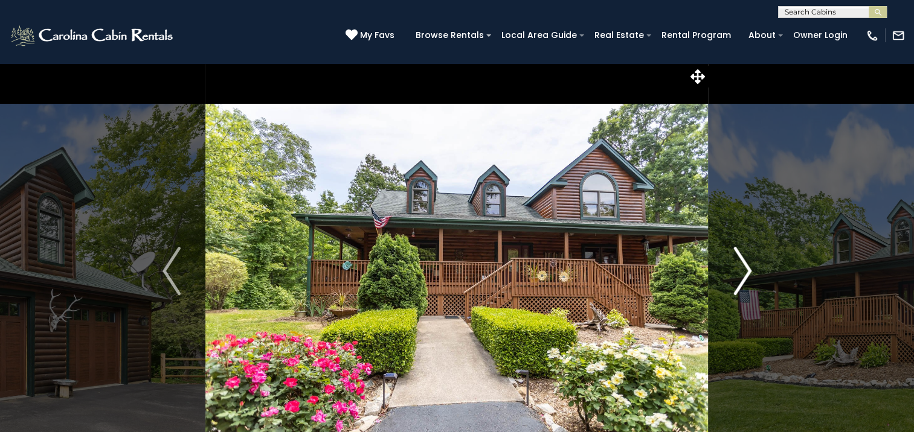
click at [739, 272] on img "Next" at bounding box center [742, 271] width 18 height 48
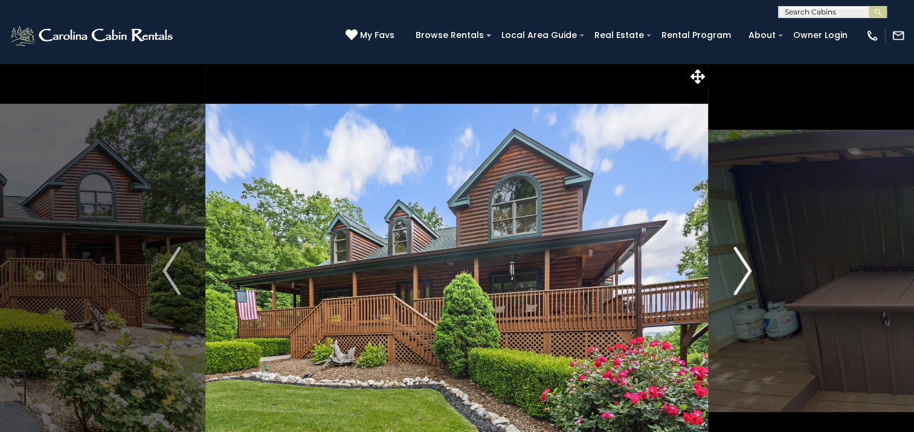
click at [739, 272] on img "Next" at bounding box center [742, 271] width 18 height 48
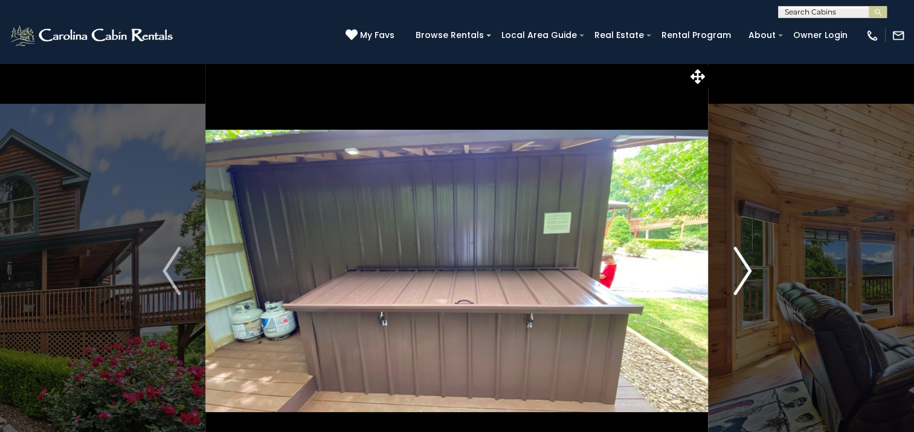
click at [739, 272] on img "Next" at bounding box center [742, 271] width 18 height 48
